Goal: Task Accomplishment & Management: Manage account settings

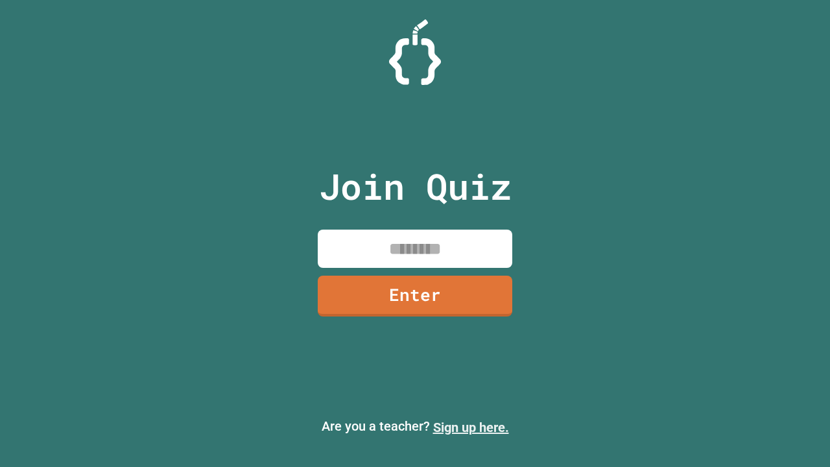
click at [471, 427] on link "Sign up here." at bounding box center [471, 427] width 76 height 16
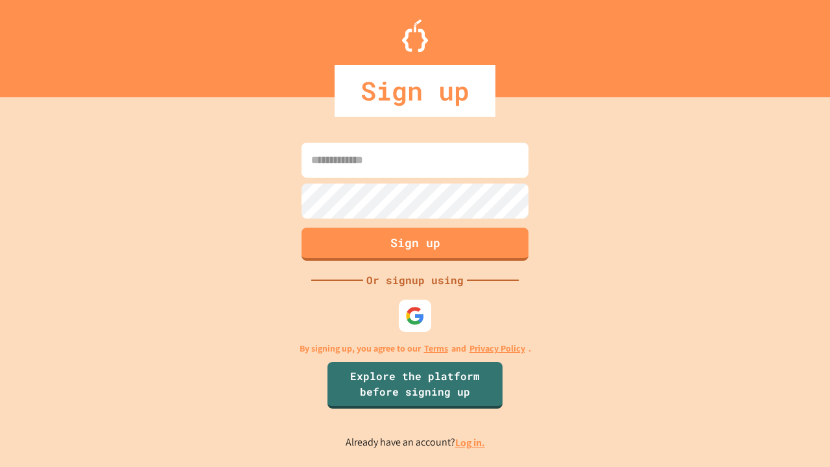
click at [471, 442] on link "Log in." at bounding box center [470, 443] width 30 height 14
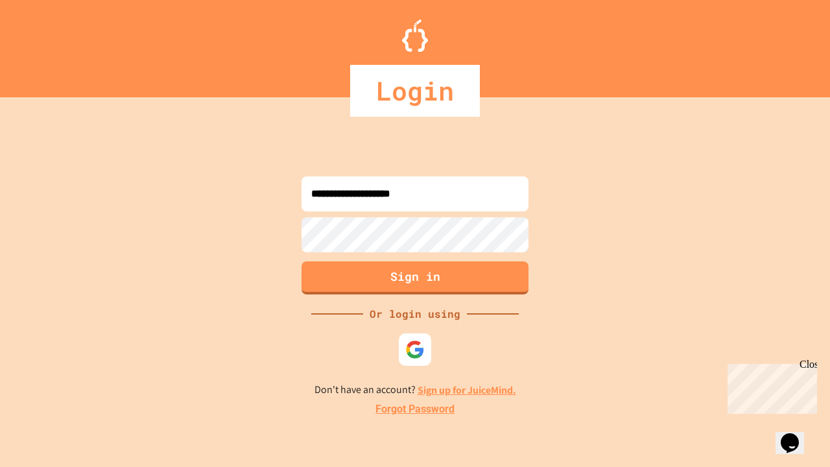
type input "**********"
